Goal: Task Accomplishment & Management: Use online tool/utility

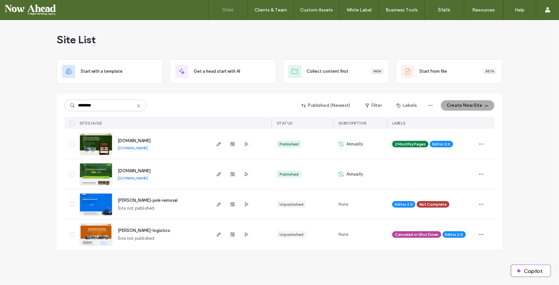
type input "********"
click at [148, 168] on span "[DOMAIN_NAME]" at bounding box center [134, 170] width 33 height 5
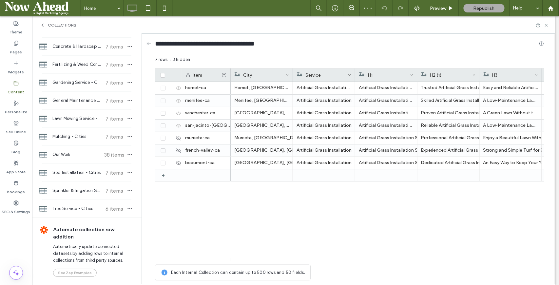
click at [74, 136] on span "Mulching - Cities" at bounding box center [76, 136] width 49 height 7
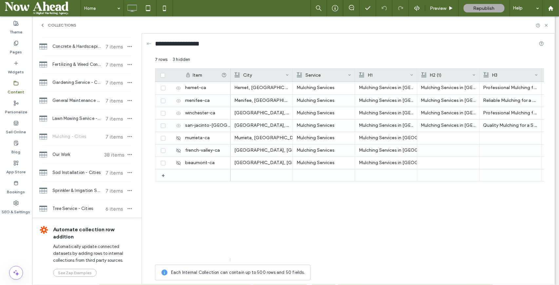
click at [128, 136] on icon "button" at bounding box center [129, 136] width 5 height 5
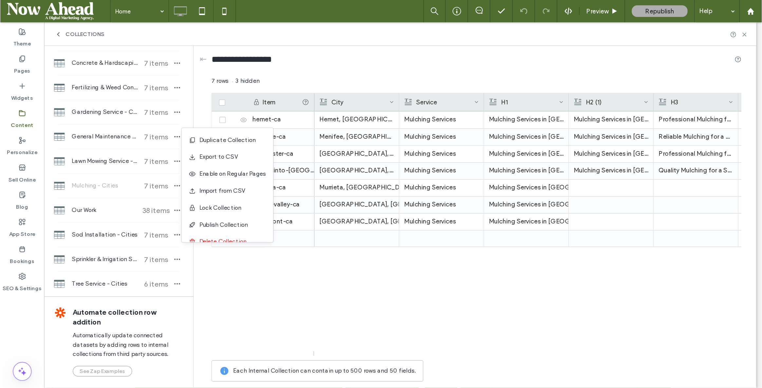
scroll to position [8, 0]
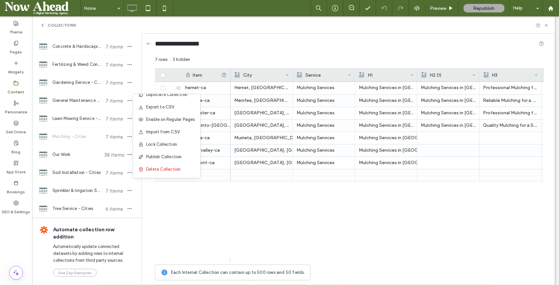
click at [259, 203] on div "Hemet, CA Mulching Services Mulching Services in Hemet, CA Mulching Services in…" at bounding box center [387, 171] width 313 height 179
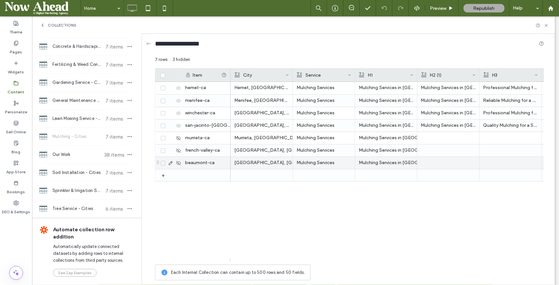
click at [170, 163] on icon at bounding box center [170, 162] width 5 height 5
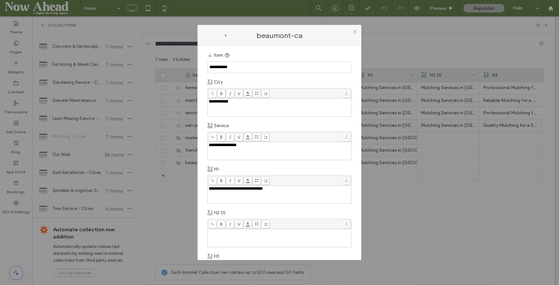
click at [355, 31] on use at bounding box center [354, 31] width 3 height 3
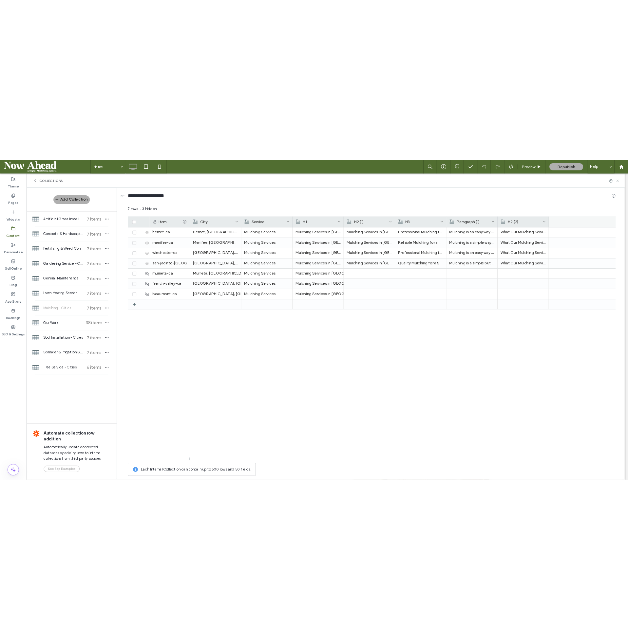
scroll to position [0, 0]
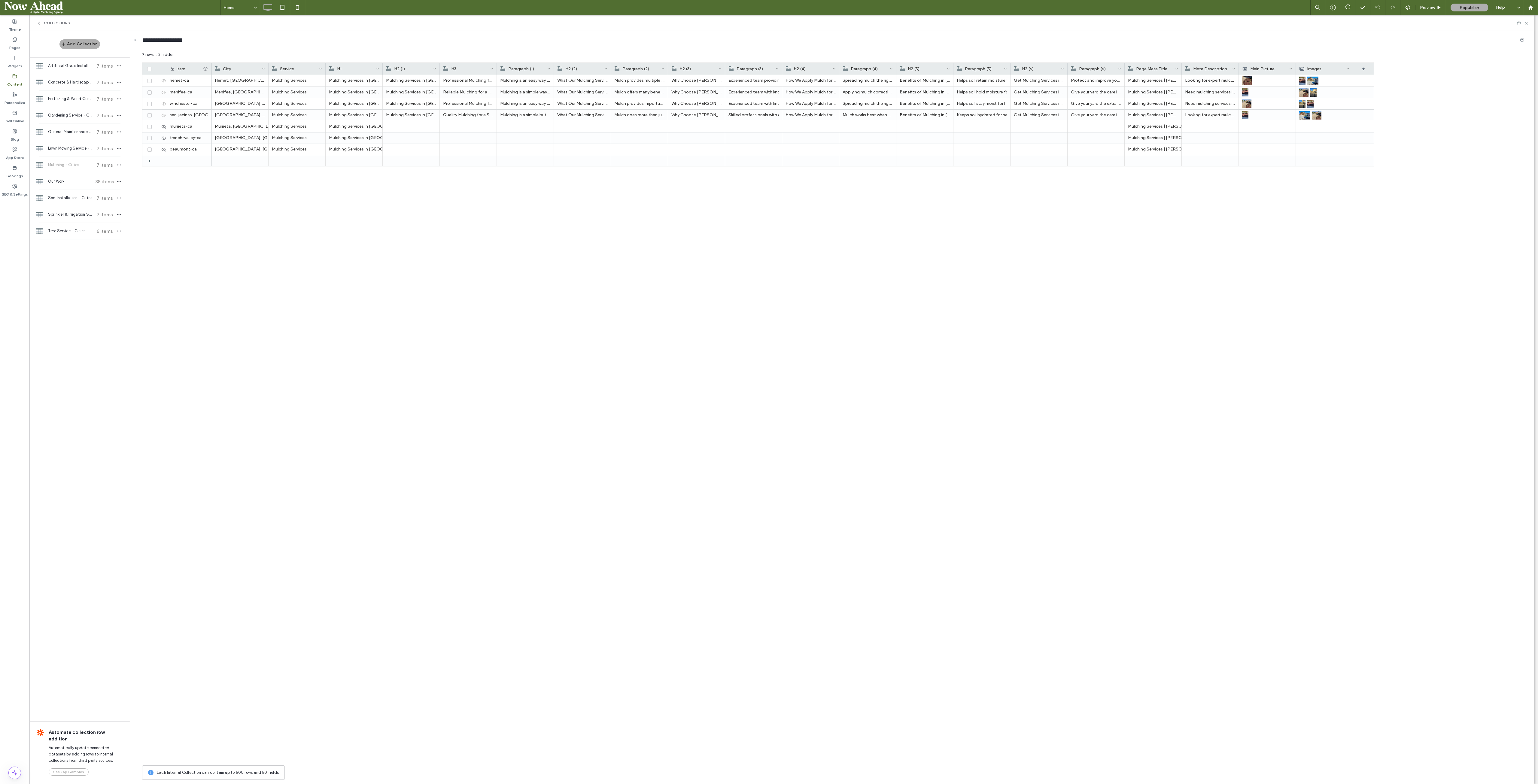
drag, startPoint x: 464, startPoint y: 0, endPoint x: 1153, endPoint y: 289, distance: 747.2
click at [512, 261] on div "Mulching Services | Palacios Landscaping | Hemet, CA Looking for expert mulchin…" at bounding box center [792, 418] width 1162 height 687
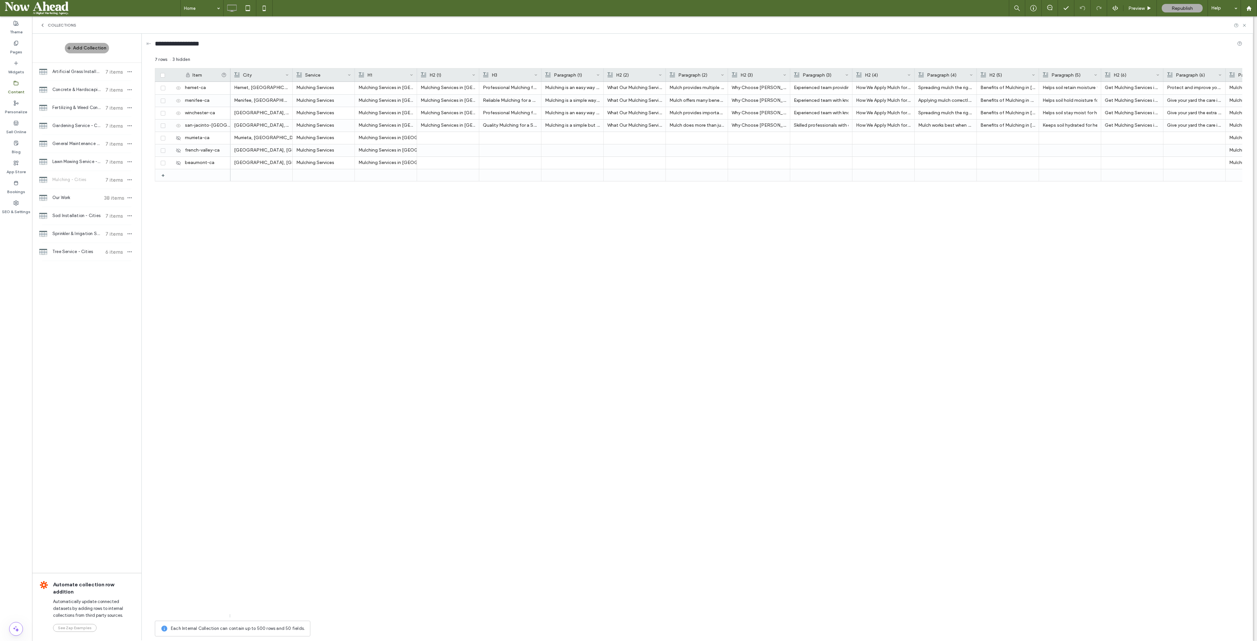
drag, startPoint x: 1596, startPoint y: 1, endPoint x: 713, endPoint y: 414, distance: 974.9
click at [558, 285] on div "Mulching Services | Palacios Landscaping | Hemet, CA Looking for expert mulchin…" at bounding box center [737, 350] width 1012 height 536
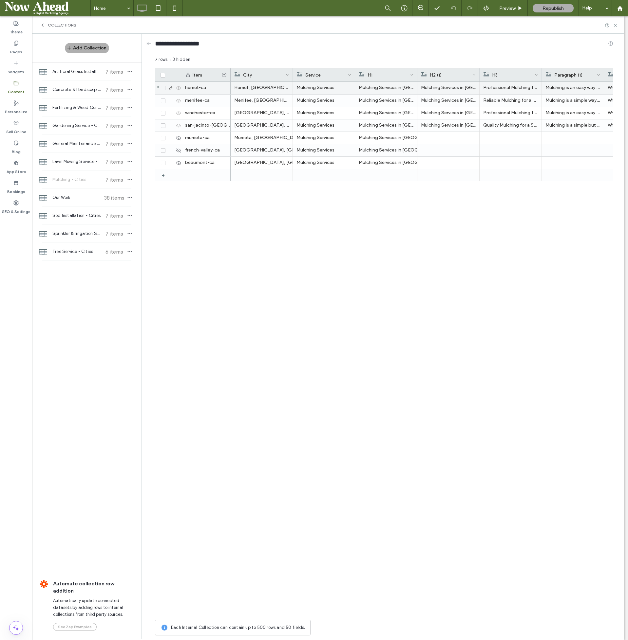
click at [165, 90] on span at bounding box center [163, 88] width 5 height 5
click at [165, 90] on span at bounding box center [163, 89] width 5 height 5
click at [165, 90] on span at bounding box center [163, 88] width 5 height 5
click at [164, 91] on span at bounding box center [163, 89] width 5 height 5
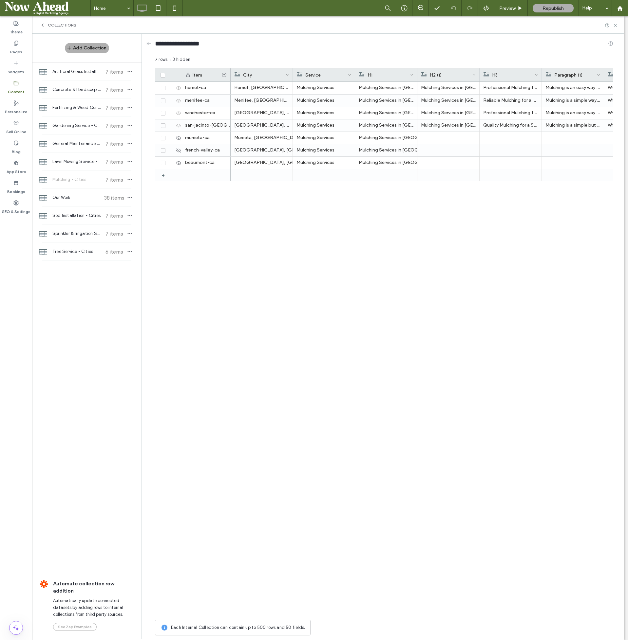
click at [129, 178] on icon "button" at bounding box center [129, 179] width 5 height 5
click at [163, 159] on span "Export to CSV" at bounding box center [164, 159] width 28 height 7
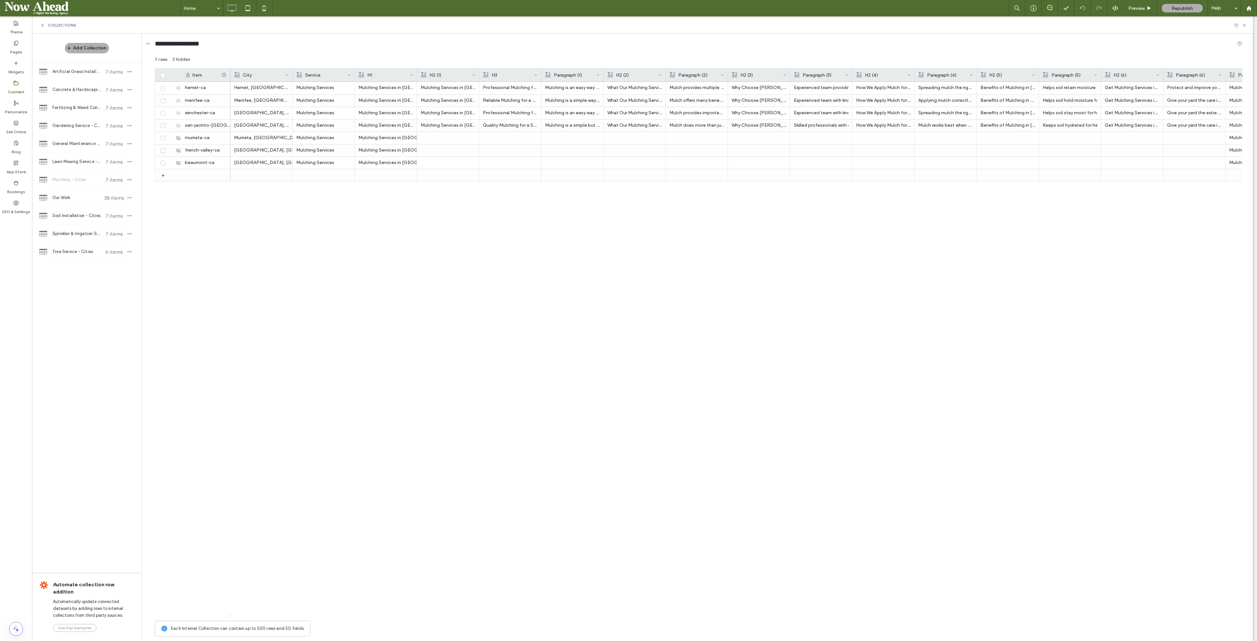
click at [100, 48] on button "Add Collection" at bounding box center [87, 48] width 44 height 10
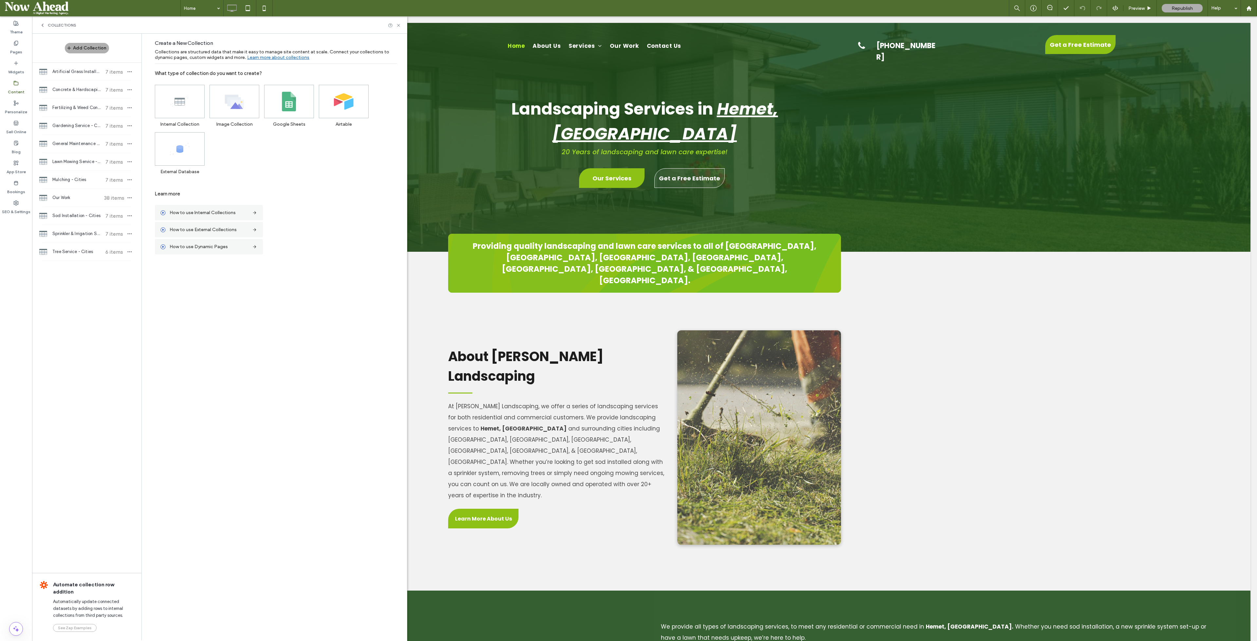
click at [224, 284] on div "Create a New Collection Collections are structured data that make it easy to ma…" at bounding box center [276, 337] width 262 height 606
drag, startPoint x: 71, startPoint y: 275, endPoint x: 59, endPoint y: 279, distance: 12.6
click at [59, 279] on div "Add Collection Artificial Grass Installation - Cities 7 items Concrete & Hardsc…" at bounding box center [86, 337] width 109 height 606
click at [184, 108] on icon at bounding box center [180, 102] width 20 height 20
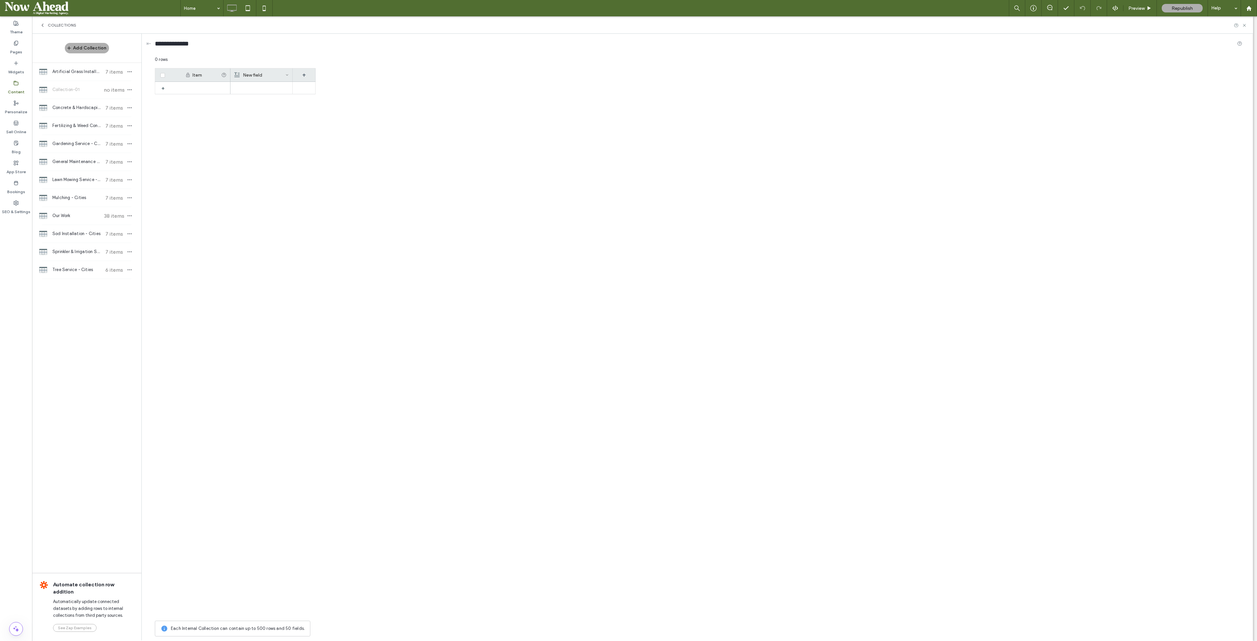
click at [74, 90] on span "Collection-01" at bounding box center [76, 89] width 49 height 7
click at [128, 89] on icon "button" at bounding box center [129, 89] width 5 height 5
click at [169, 91] on span "Import from CSV" at bounding box center [167, 94] width 34 height 7
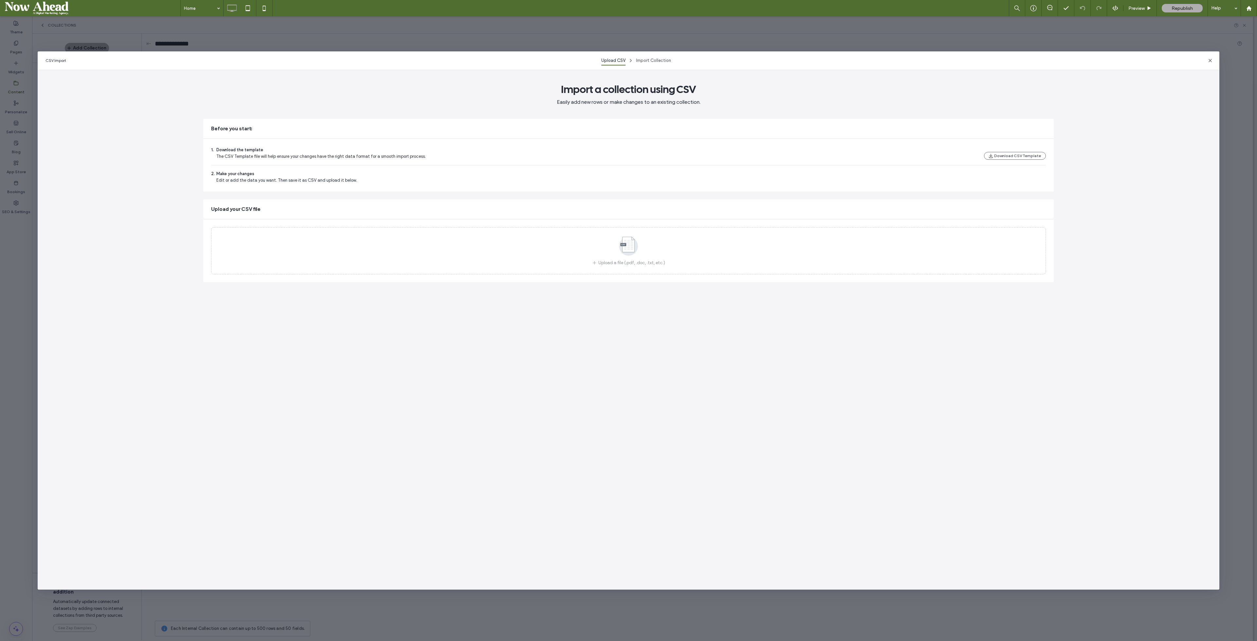
click at [558, 258] on span at bounding box center [628, 247] width 33 height 24
click at [558, 285] on button "Import Collection" at bounding box center [1025, 286] width 43 height 8
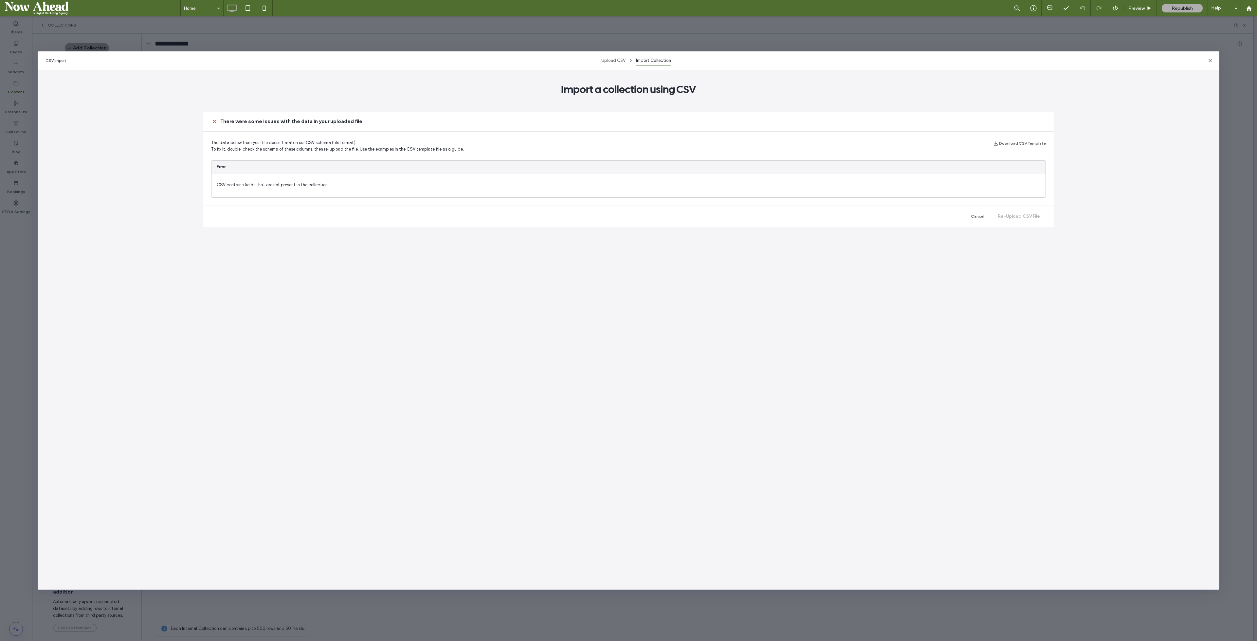
click at [558, 61] on use "button" at bounding box center [1210, 60] width 3 height 3
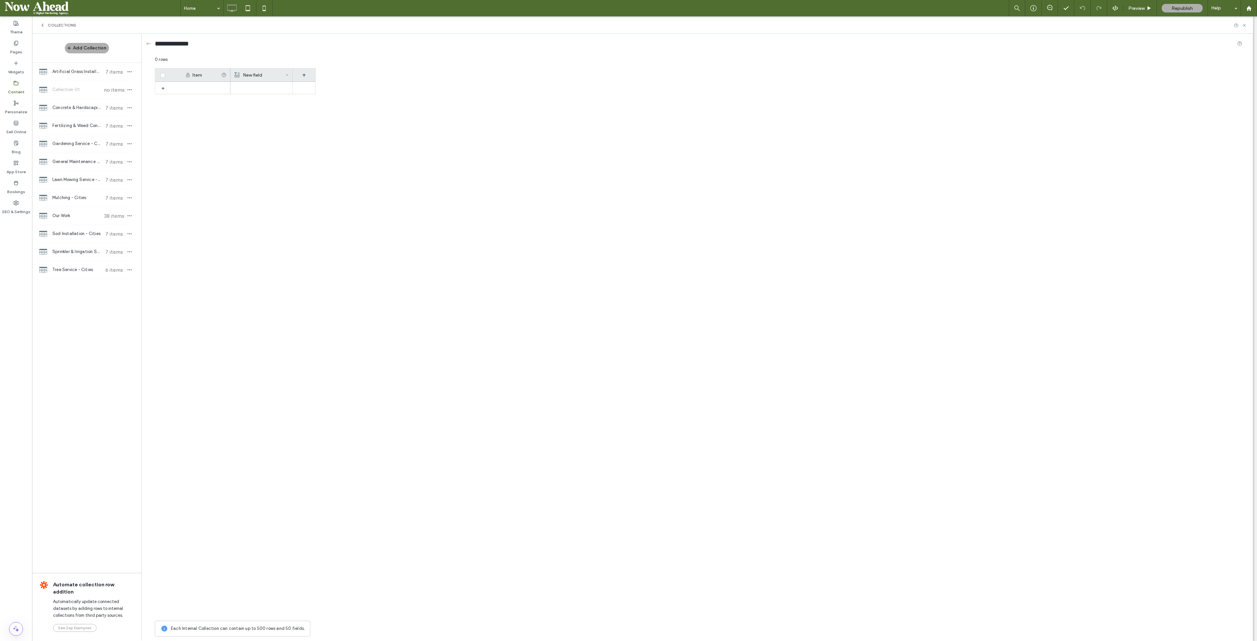
click at [127, 89] on icon "button" at bounding box center [129, 89] width 5 height 5
click at [174, 121] on span "Delete Collection" at bounding box center [167, 123] width 34 height 7
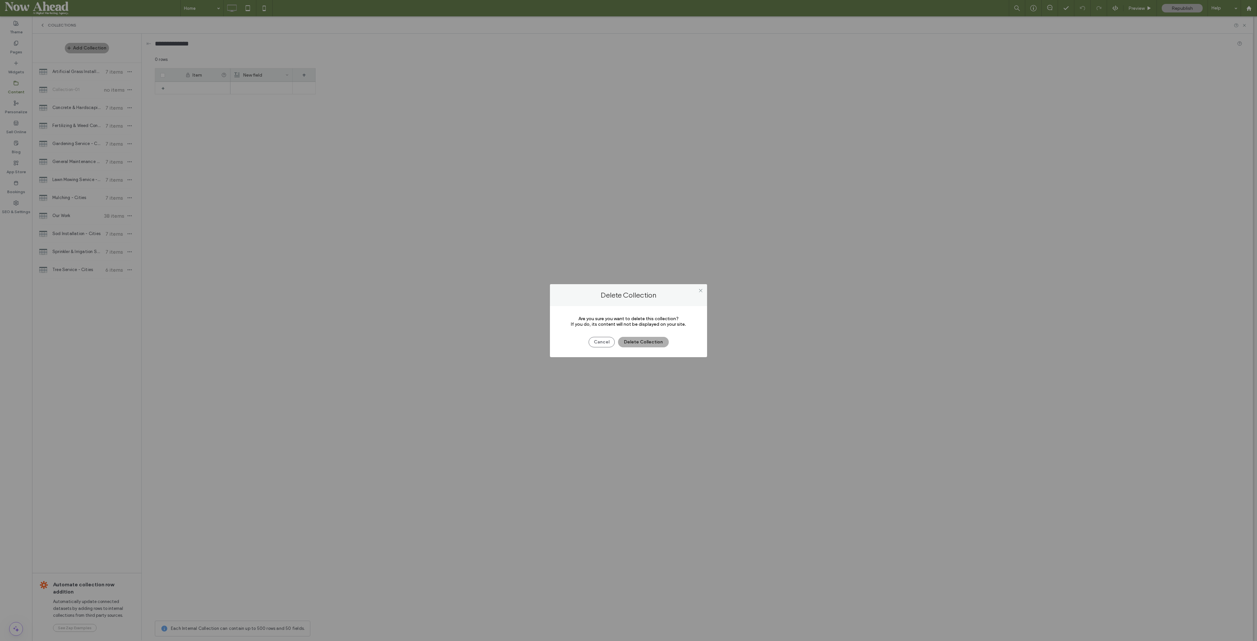
click at [558, 285] on button "Delete Collection" at bounding box center [643, 342] width 51 height 10
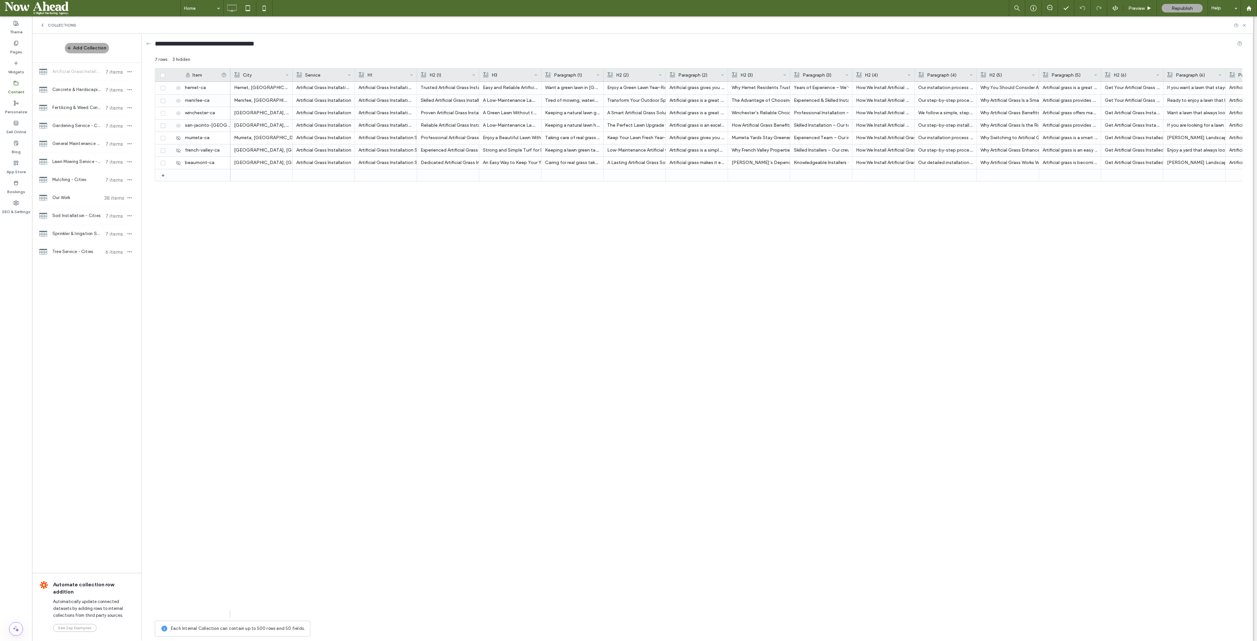
click at [92, 184] on div "Mulching - Cities 7 items" at bounding box center [86, 180] width 109 height 18
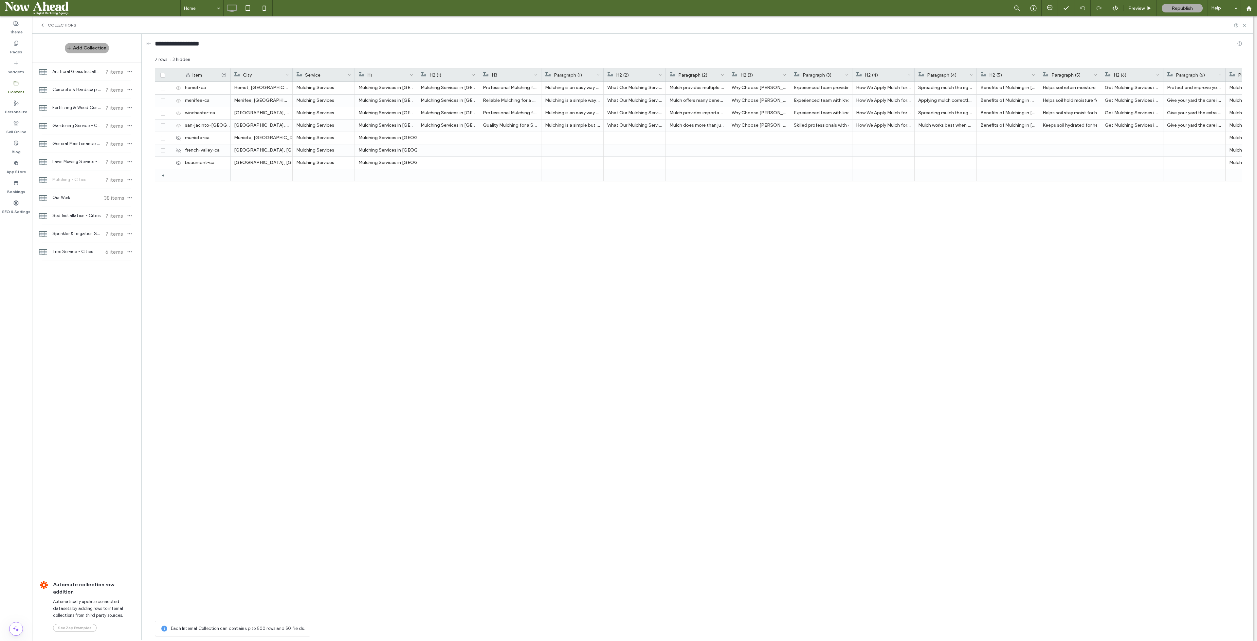
drag, startPoint x: 87, startPoint y: 180, endPoint x: 79, endPoint y: 180, distance: 7.9
click at [79, 180] on span "Mulching - Cities" at bounding box center [76, 179] width 49 height 7
click at [128, 179] on icon "button" at bounding box center [129, 179] width 5 height 5
click at [164, 144] on span "Duplicate Collection" at bounding box center [170, 146] width 41 height 7
click at [92, 198] on span "Mulching - Cities (copy)" at bounding box center [76, 198] width 49 height 7
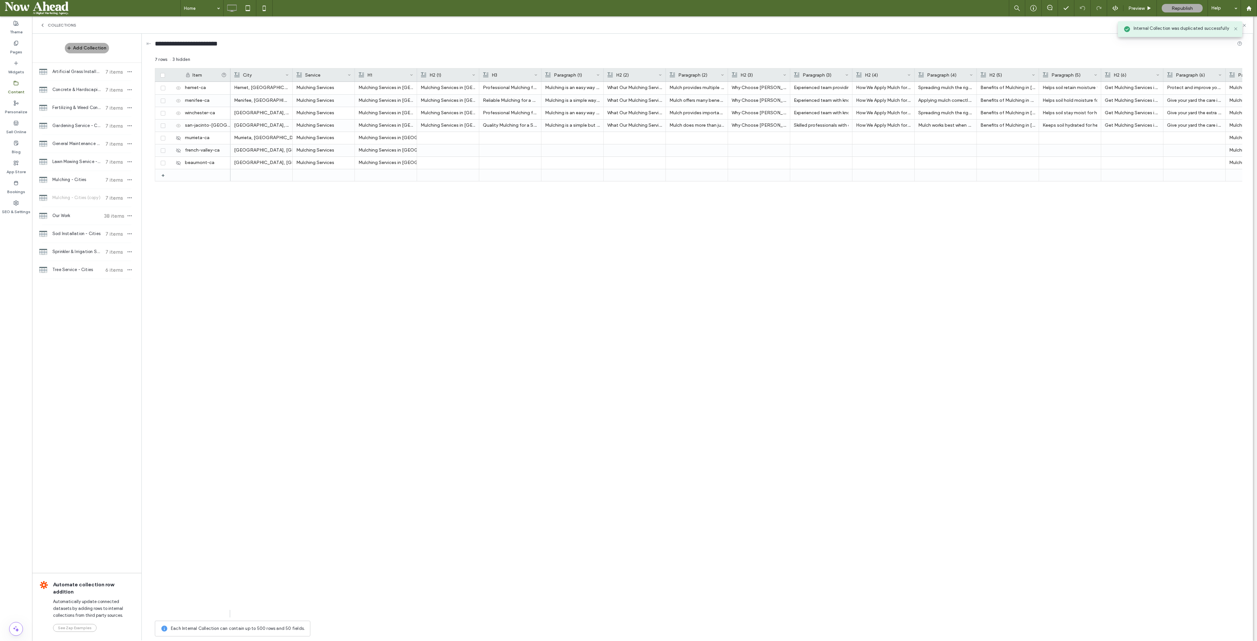
click at [127, 196] on icon "button" at bounding box center [129, 197] width 5 height 5
click at [166, 201] on span "Import from CSV" at bounding box center [167, 202] width 34 height 7
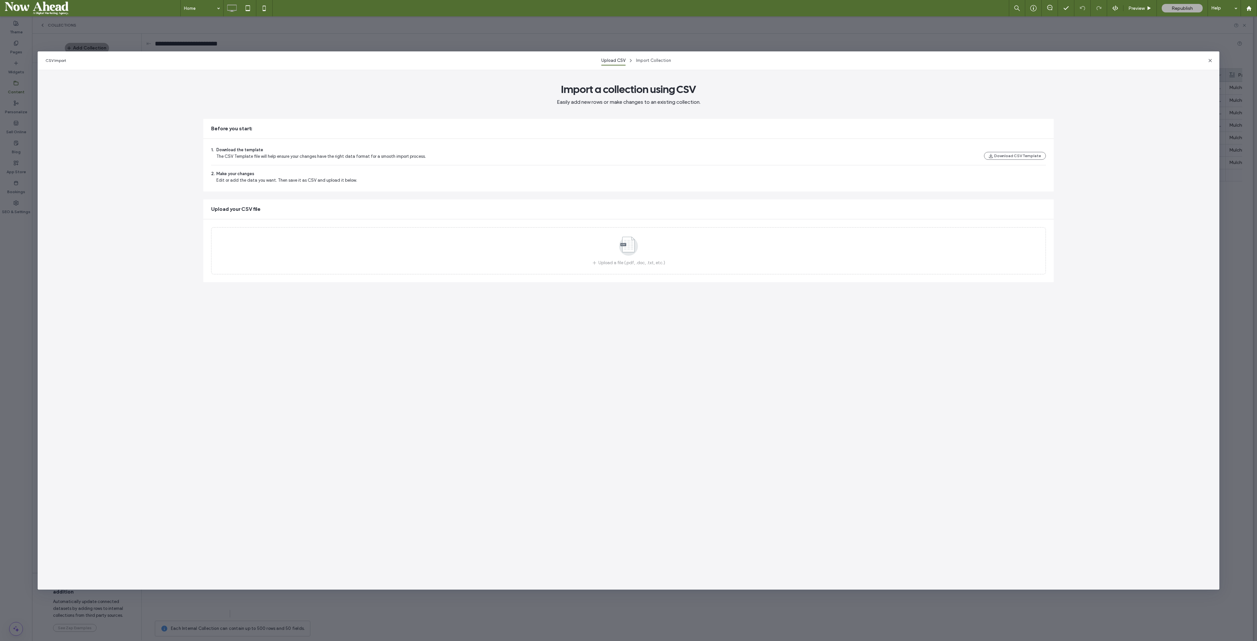
click at [548, 263] on div "Upload a file (.pdf, .doc, .txt, etc.)" at bounding box center [628, 250] width 835 height 47
click at [558, 285] on div "CSV Import Upload CSV Import Collection Import a collection using CSV Easily ad…" at bounding box center [629, 320] width 1182 height 539
click at [558, 256] on icon at bounding box center [628, 246] width 33 height 22
click at [558, 285] on button "Import Collection" at bounding box center [1025, 286] width 43 height 8
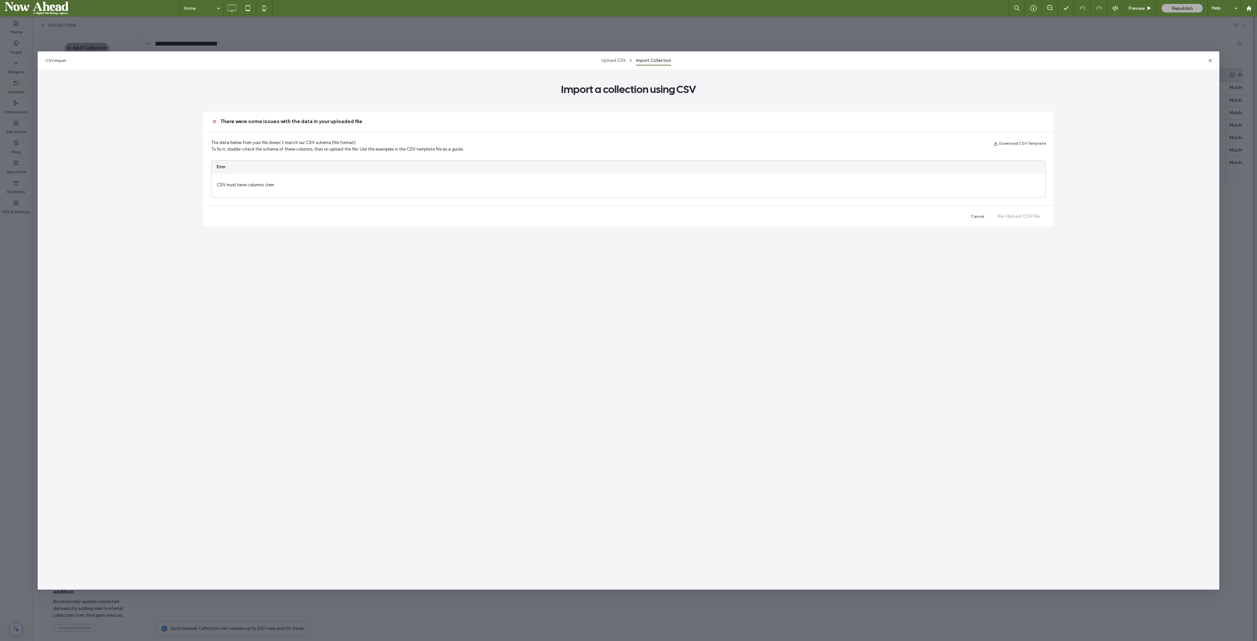
click at [558, 63] on icon "button" at bounding box center [1210, 60] width 5 height 5
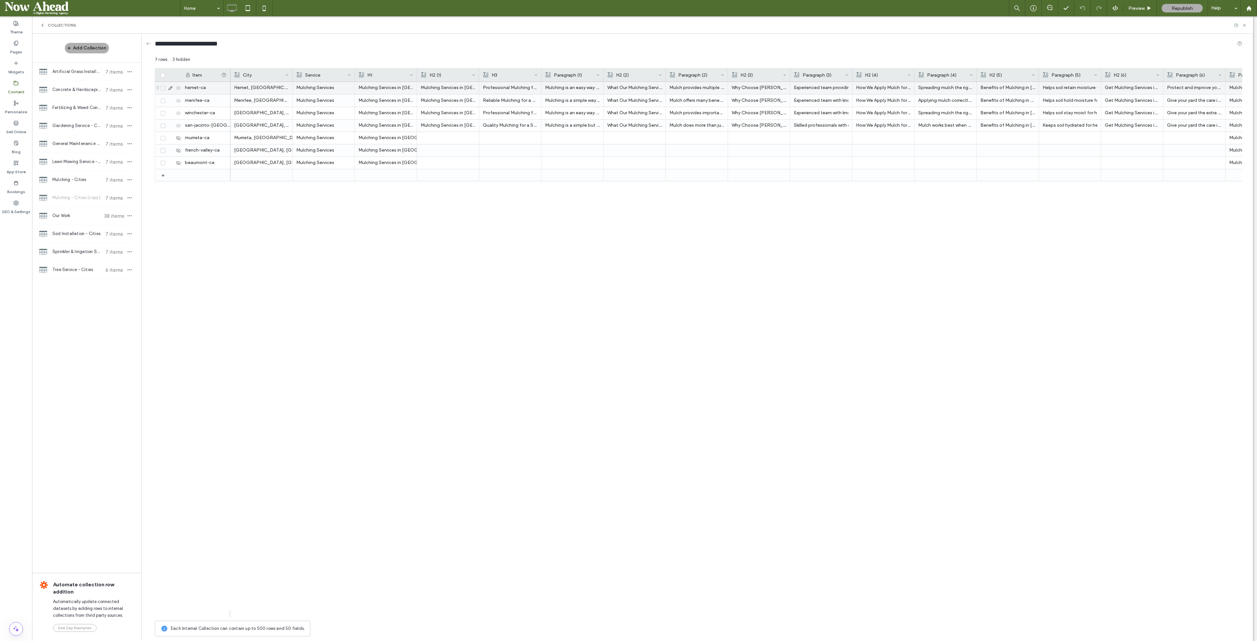
click at [558, 86] on p "Mulching is an easy way to keep your yard looking good while also helping plant…" at bounding box center [572, 88] width 55 height 12
click at [558, 202] on div "Hemet, CA Mulching Services Mulching Services in Hemet, CA Mulching Services in…" at bounding box center [737, 350] width 1012 height 536
click at [558, 82] on p "Mulching is an easy way to keep your yard looking good while also helping plant…" at bounding box center [572, 88] width 55 height 12
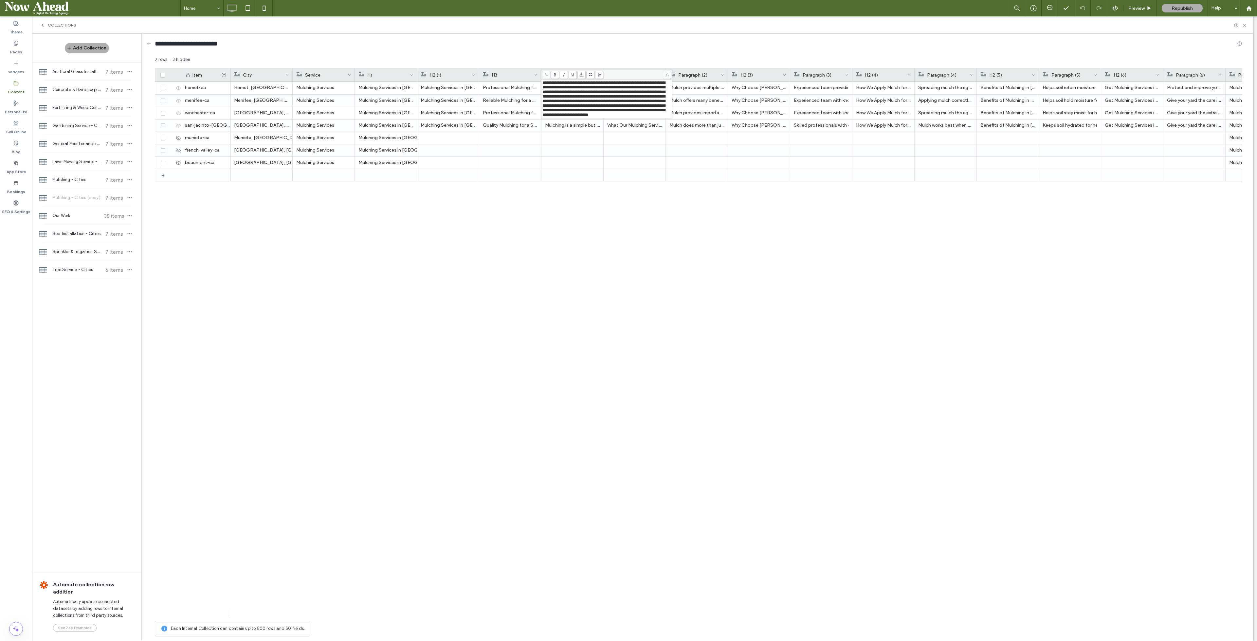
click at [558, 84] on span "**********" at bounding box center [604, 99] width 123 height 36
copy span "**********"
click at [558, 176] on div at bounding box center [635, 175] width 62 height 12
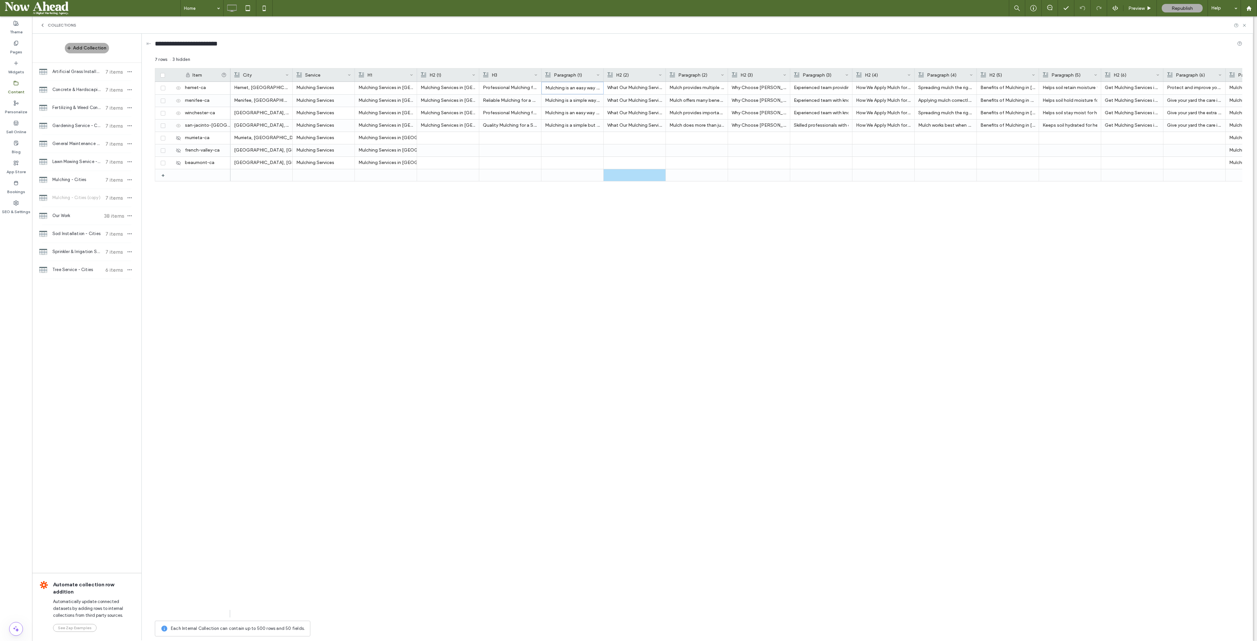
click at [558, 87] on p "Mulch provides multiple benefits for your garden, helping plants thrive while i…" at bounding box center [697, 88] width 55 height 12
drag, startPoint x: 793, startPoint y: 162, endPoint x: 669, endPoint y: 84, distance: 147.3
click at [558, 84] on div "**********" at bounding box center [731, 116] width 129 height 70
copy div "**********"
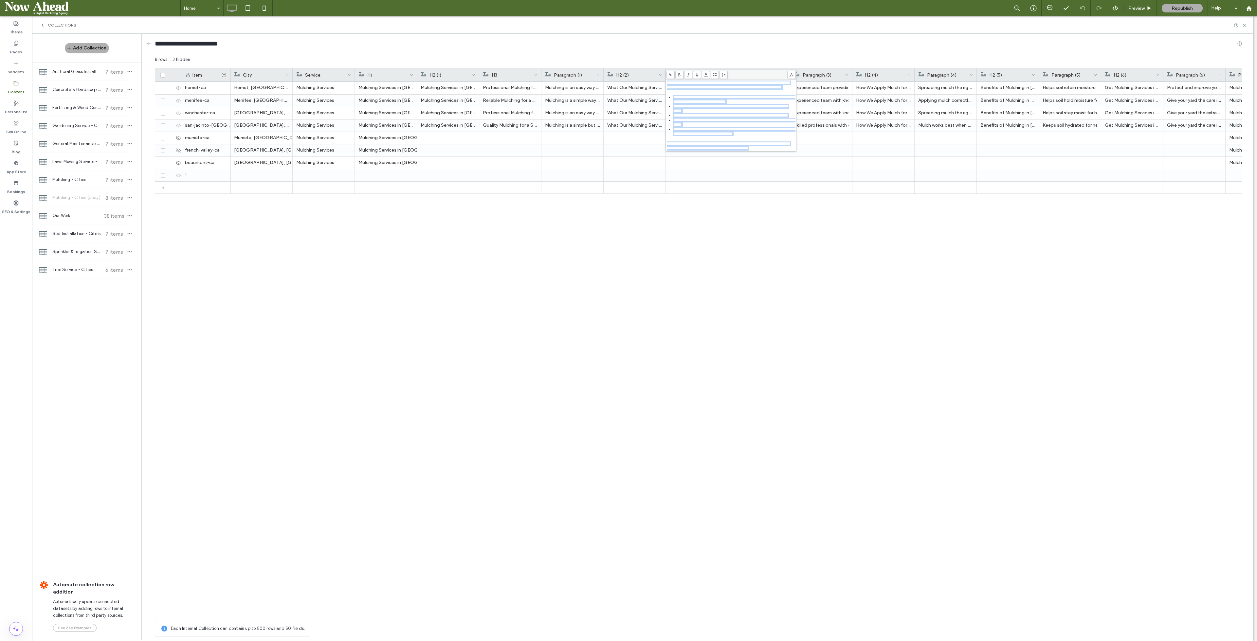
click at [558, 260] on div "Hemet, CA Mulching Services Mulching Services in Hemet, CA Mulching Services in…" at bounding box center [737, 350] width 1012 height 536
click at [558, 7] on use at bounding box center [1249, 8] width 5 height 5
